Goal: Information Seeking & Learning: Check status

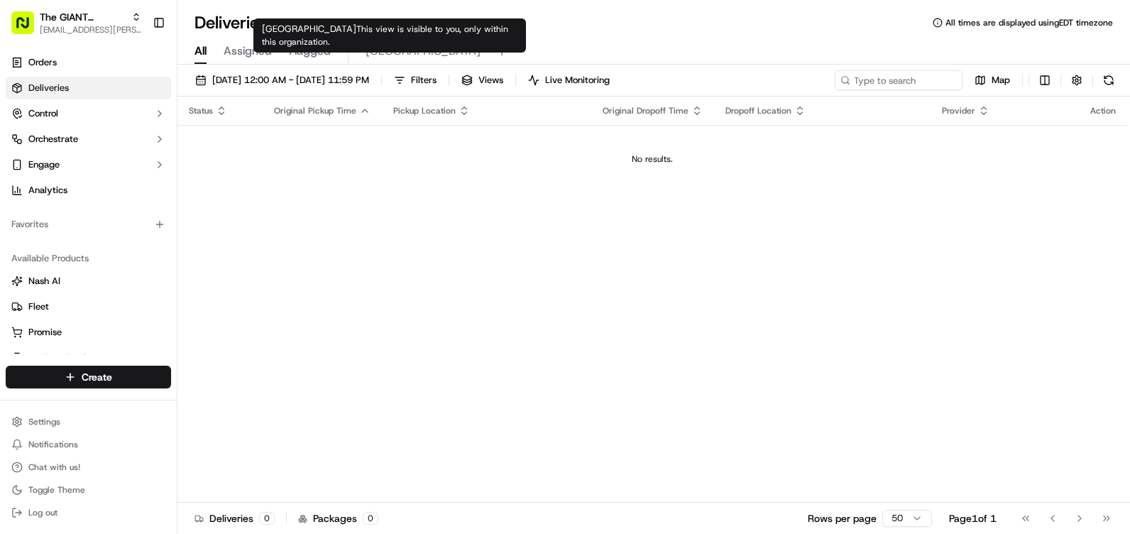
click at [402, 53] on span "[GEOGRAPHIC_DATA]" at bounding box center [423, 51] width 115 height 17
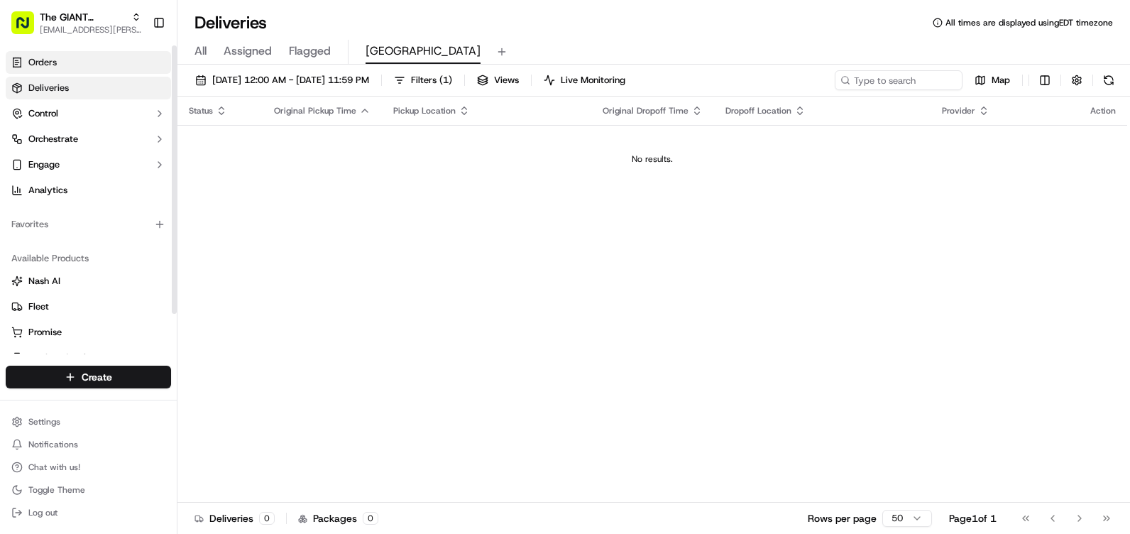
click at [58, 58] on link "Orders" at bounding box center [88, 62] width 165 height 23
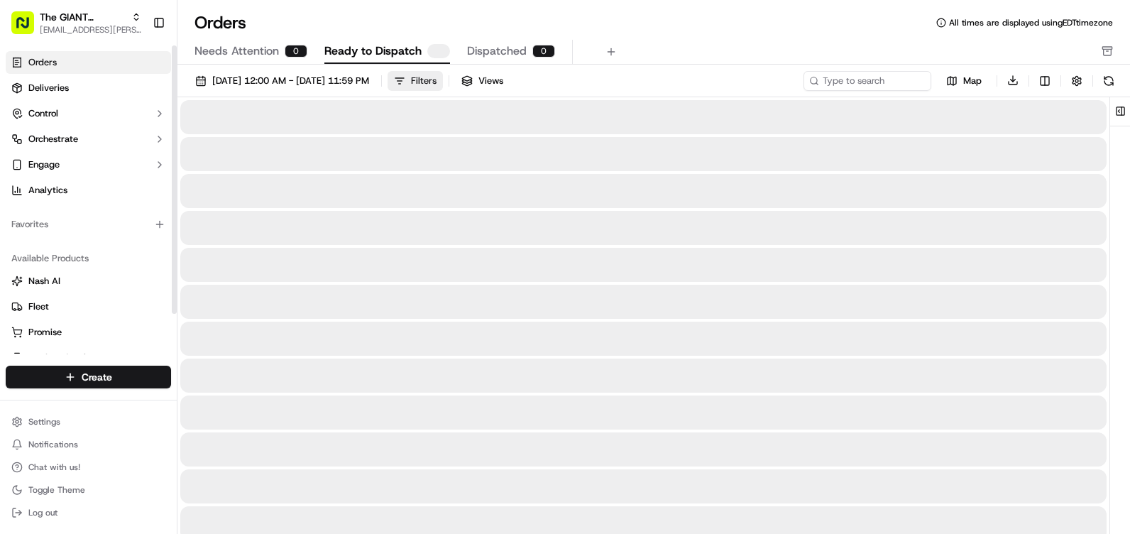
click at [437, 84] on div "Filters" at bounding box center [424, 81] width 26 height 13
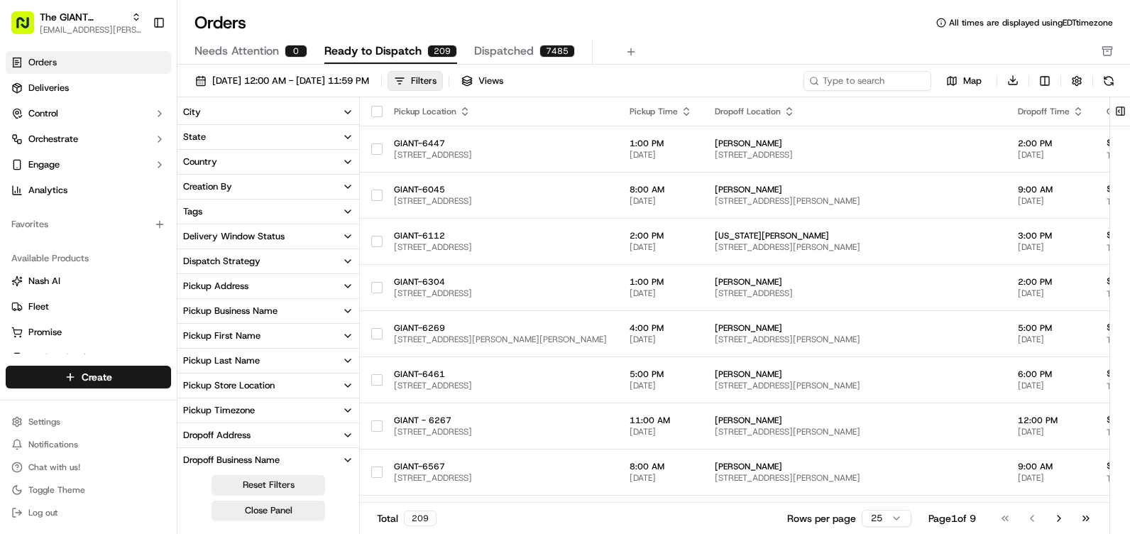
click at [253, 116] on button "City" at bounding box center [268, 112] width 182 height 24
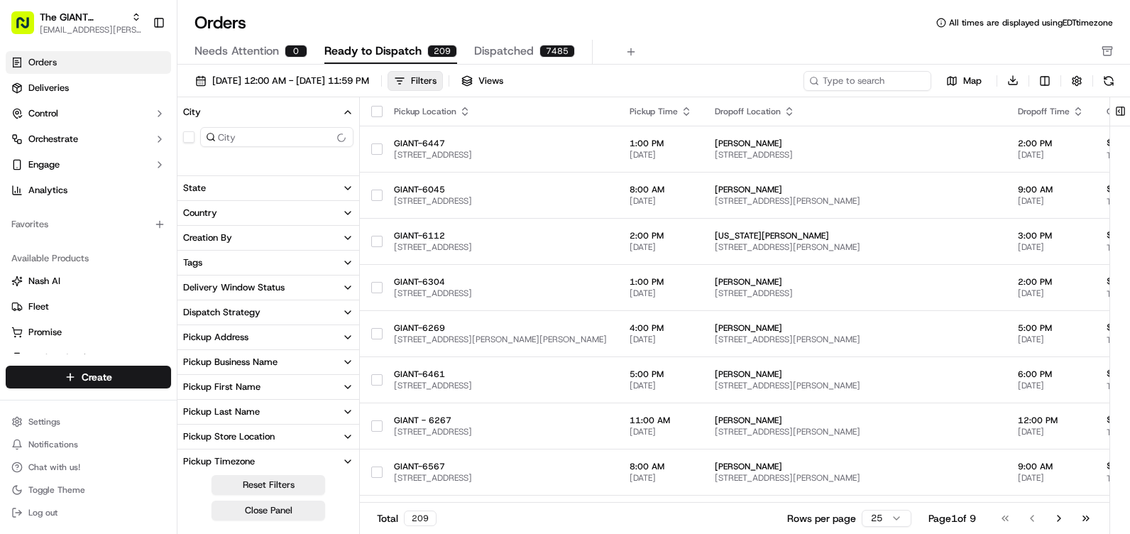
click at [251, 136] on input at bounding box center [276, 137] width 153 height 20
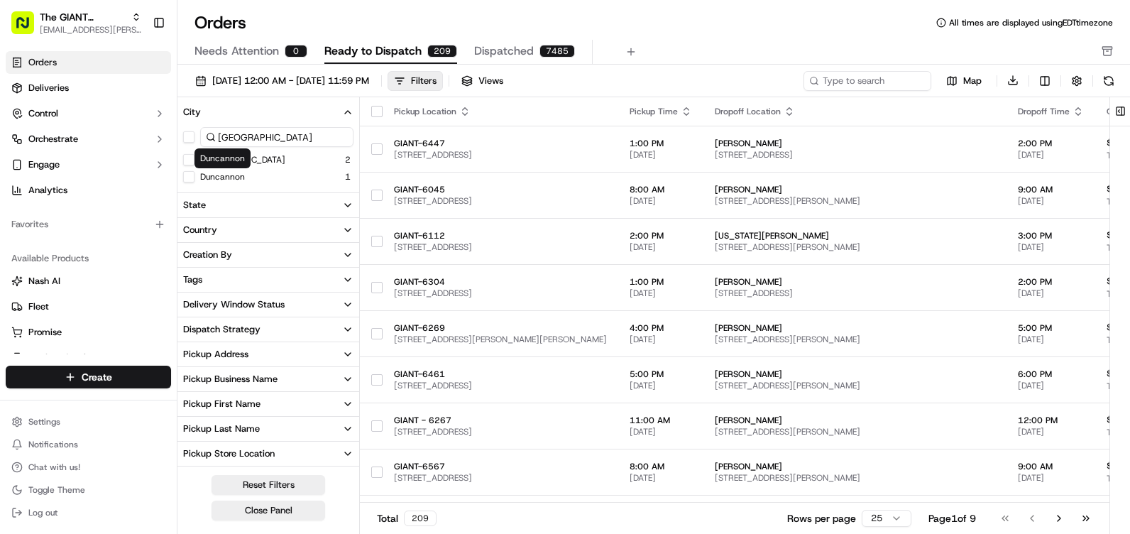
type input "[GEOGRAPHIC_DATA]"
click at [221, 163] on div "[PERSON_NAME]" at bounding box center [222, 158] width 56 height 20
click at [189, 157] on button "[GEOGRAPHIC_DATA]" at bounding box center [188, 159] width 11 height 11
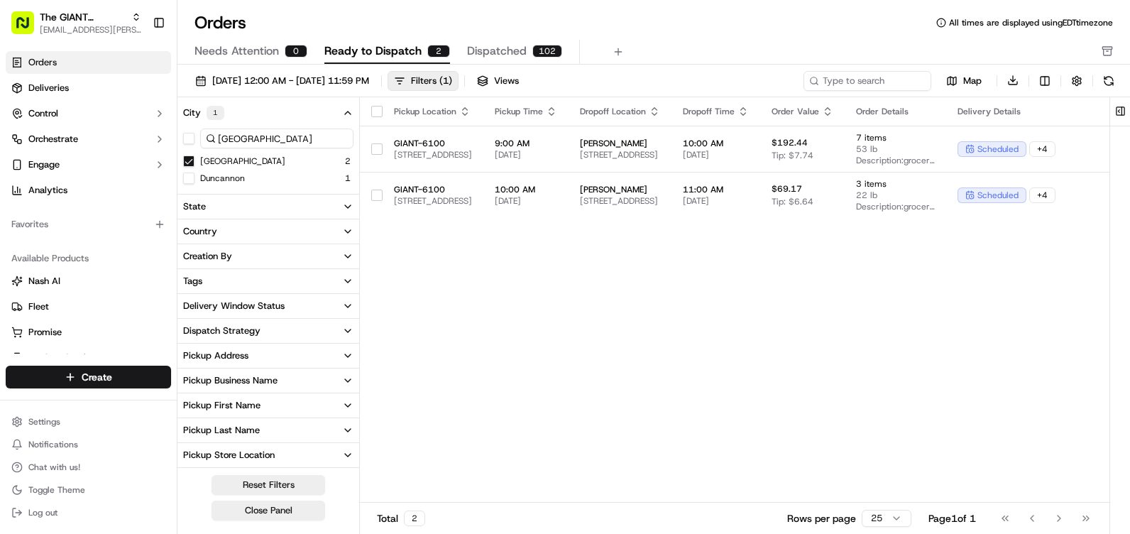
click at [354, 112] on button "City 1" at bounding box center [268, 113] width 182 height 26
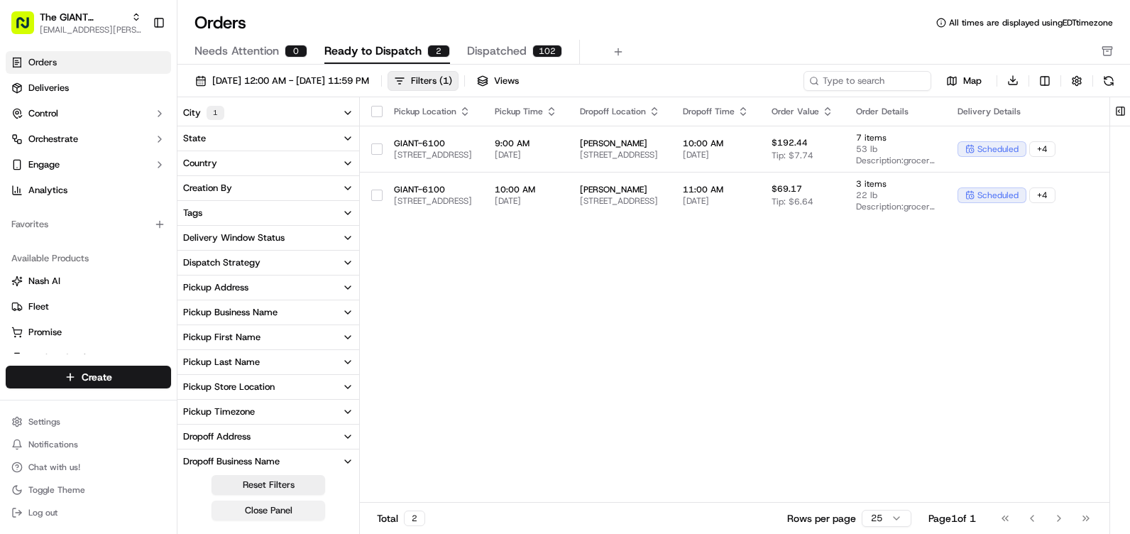
click at [263, 516] on button "Close Panel" at bounding box center [269, 510] width 114 height 20
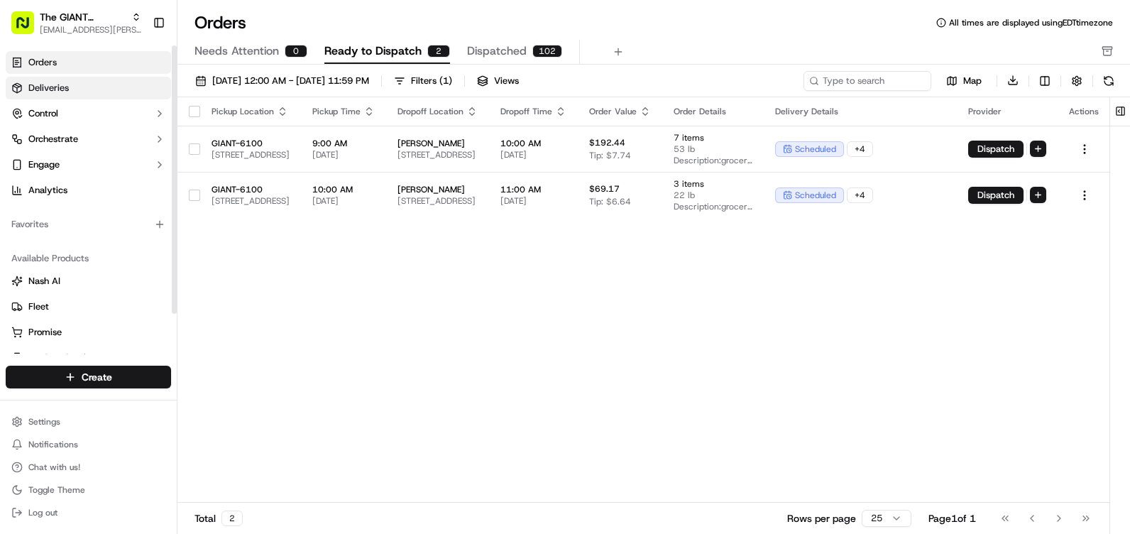
click at [35, 89] on span "Deliveries" at bounding box center [48, 88] width 40 height 13
